Goal: Communication & Community: Answer question/provide support

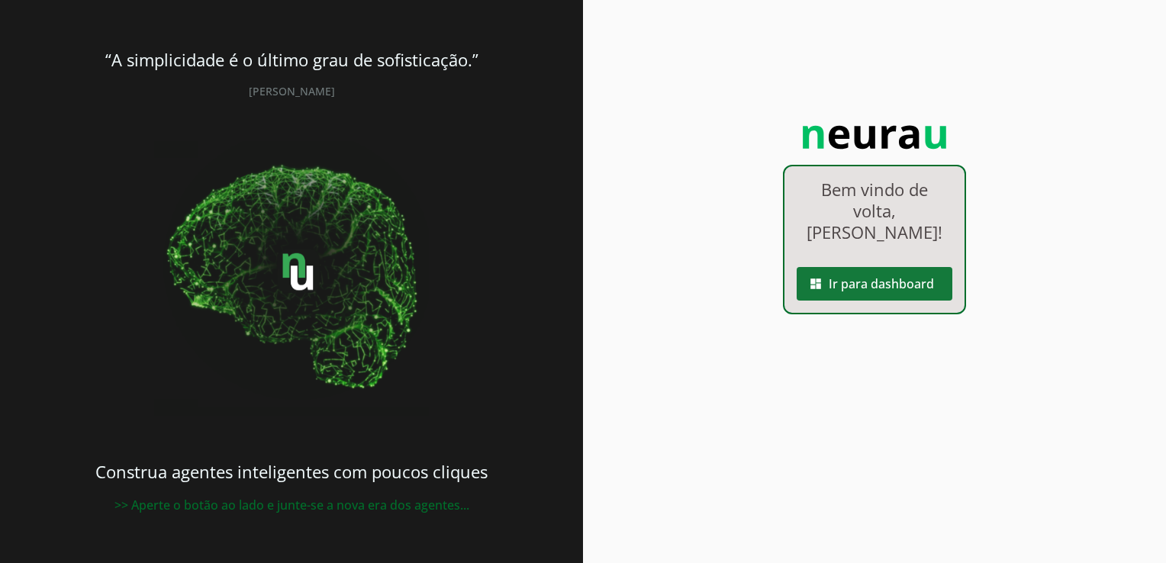
click at [855, 266] on span at bounding box center [875, 284] width 156 height 37
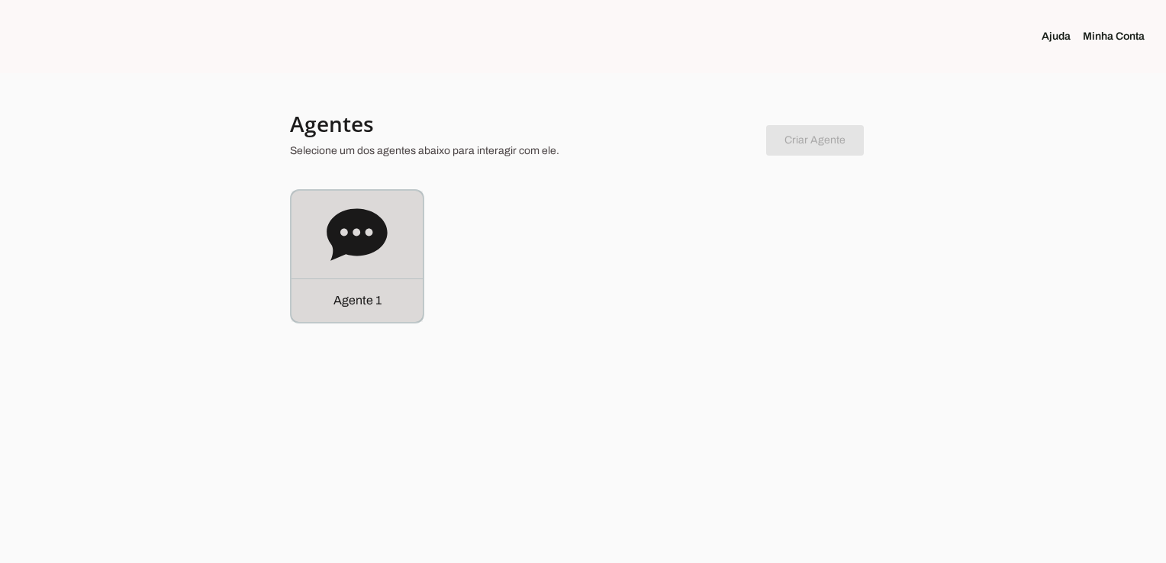
click at [388, 304] on div "Agente 1" at bounding box center [357, 300] width 131 height 43
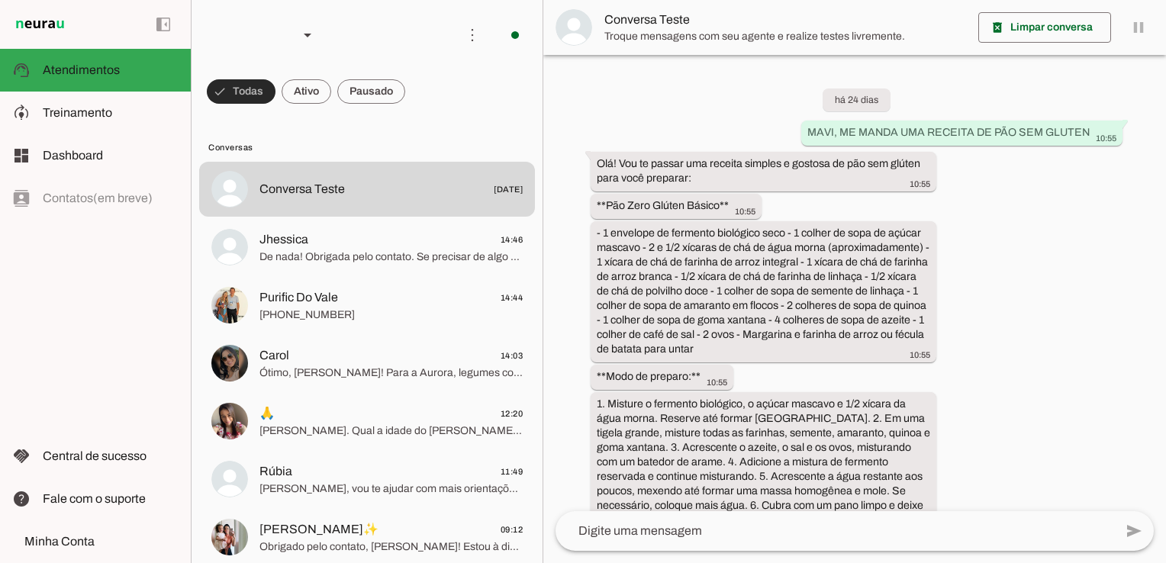
scroll to position [4106, 0]
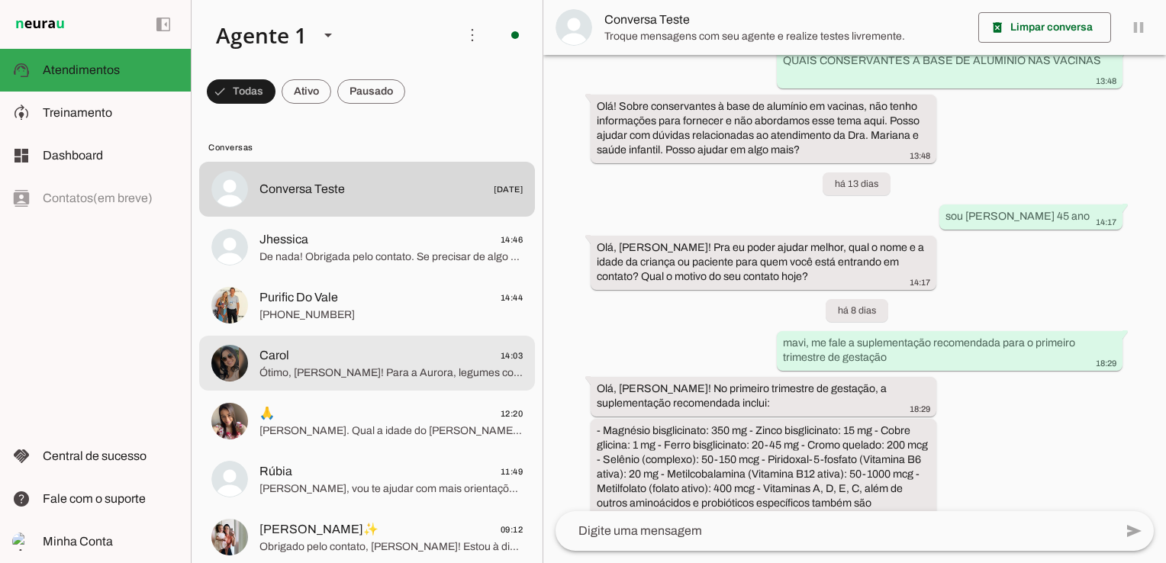
click at [329, 346] on span "Carol 14:03" at bounding box center [390, 355] width 263 height 19
